Goal: Check status: Check status

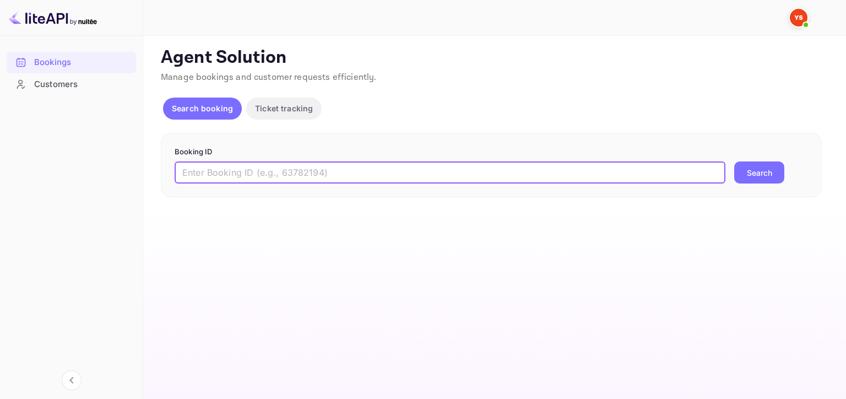
click at [247, 171] on input "text" at bounding box center [450, 172] width 551 height 22
type input "8454307"
click at [754, 181] on button "Search" at bounding box center [759, 172] width 50 height 22
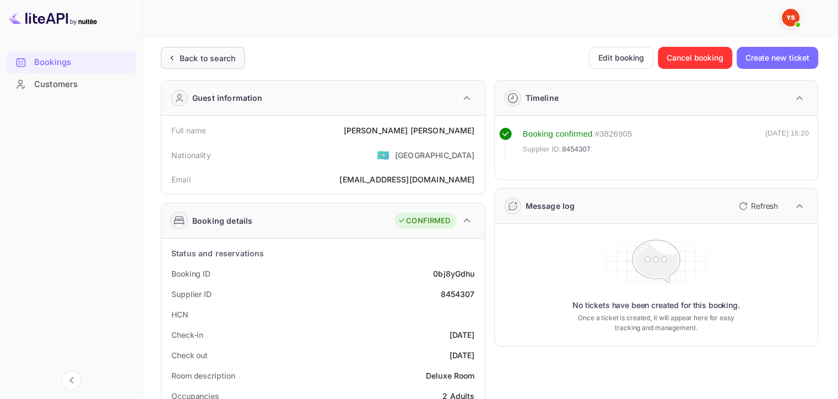
click at [204, 61] on div "Back to search" at bounding box center [208, 58] width 56 height 12
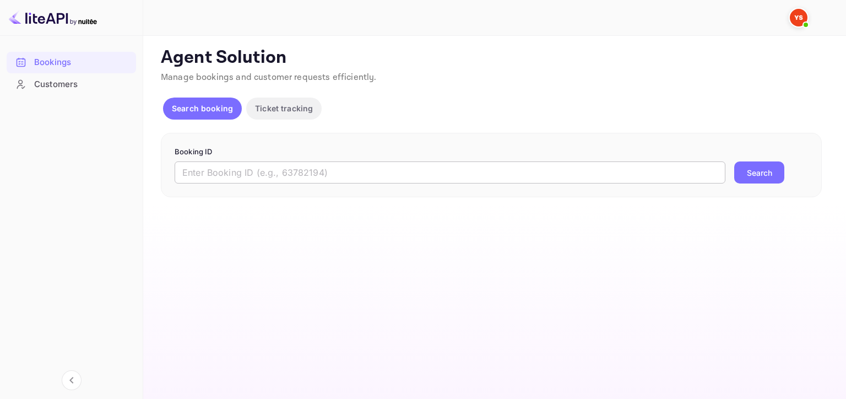
click at [370, 171] on input "text" at bounding box center [450, 172] width 551 height 22
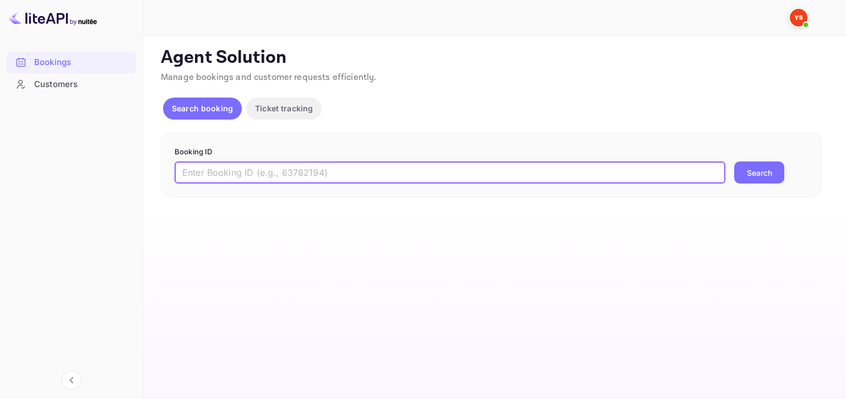
paste input "8529502"
type input "8529502"
click at [767, 168] on button "Search" at bounding box center [759, 172] width 50 height 22
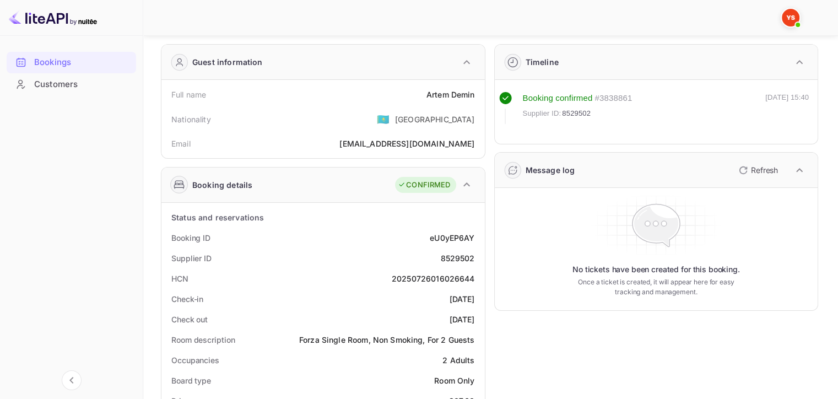
scroll to position [55, 0]
